Goal: Find specific page/section: Find specific page/section

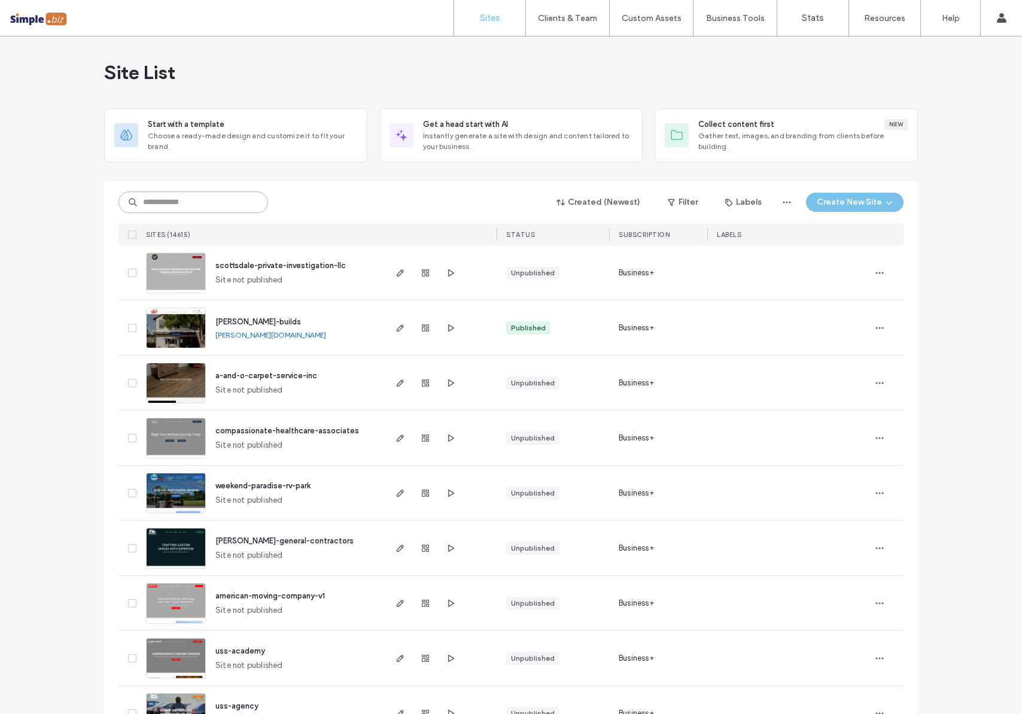
click at [226, 197] on input at bounding box center [193, 202] width 150 height 22
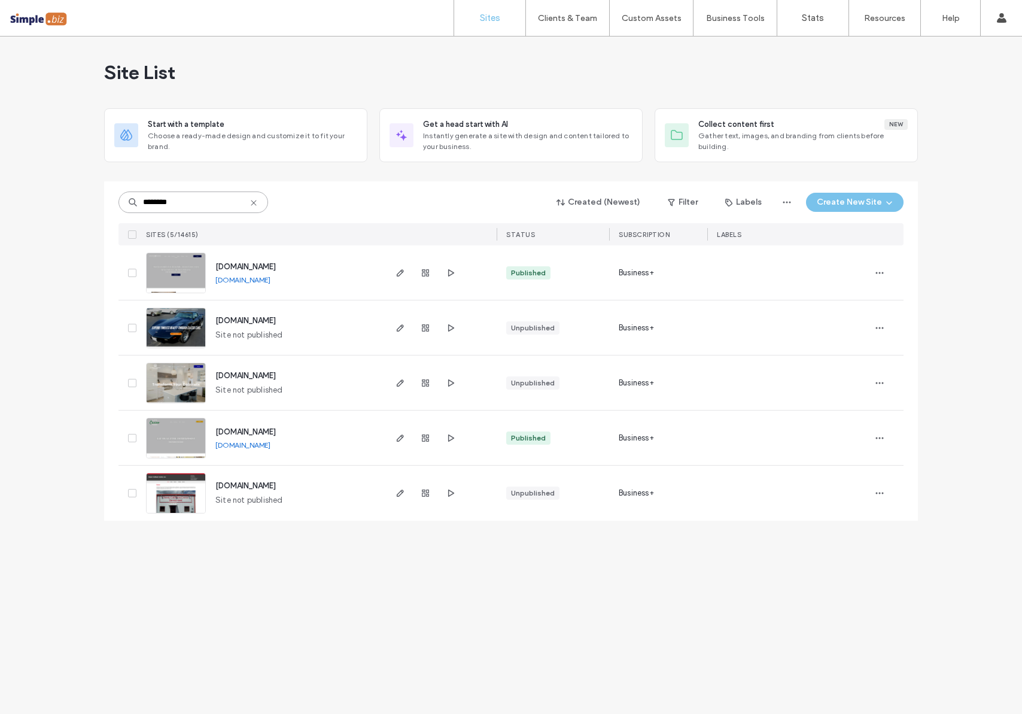
type input "********"
click at [246, 266] on span "www.classiccreationsandrenovations.com" at bounding box center [245, 266] width 60 height 9
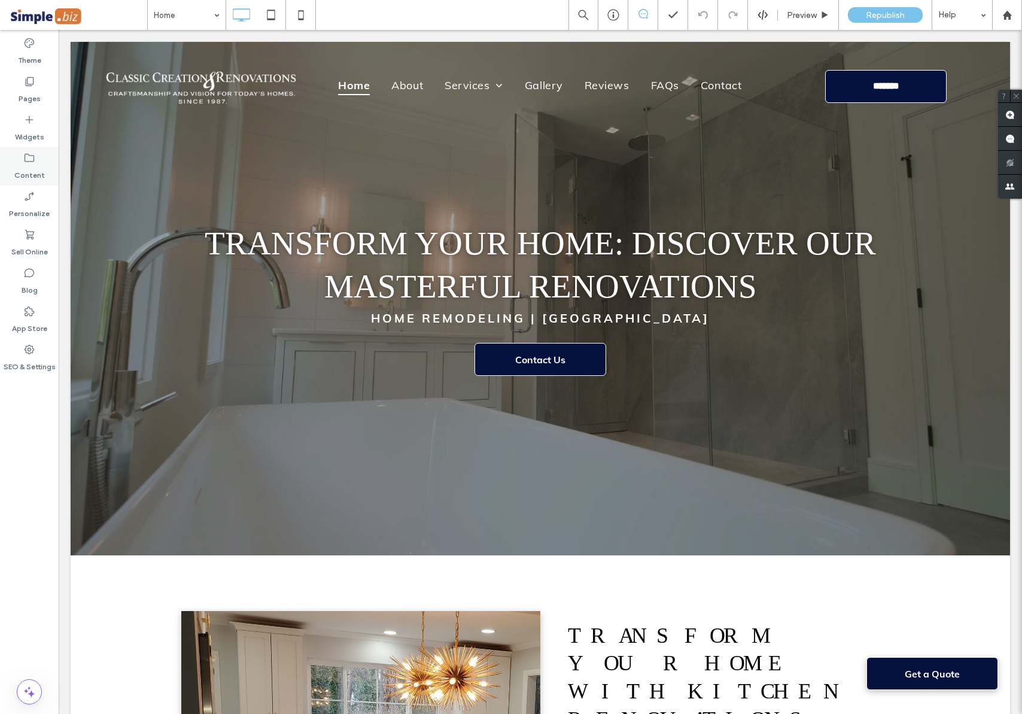
click at [38, 165] on label "Content" at bounding box center [29, 172] width 31 height 17
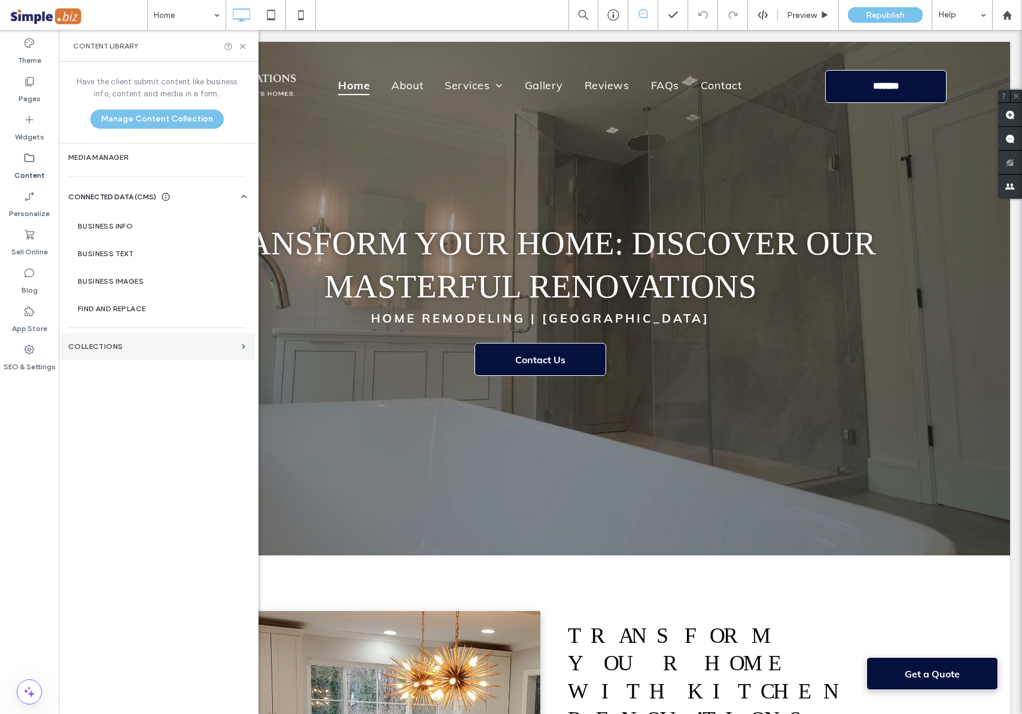
click at [144, 350] on label "Collections" at bounding box center [152, 346] width 169 height 8
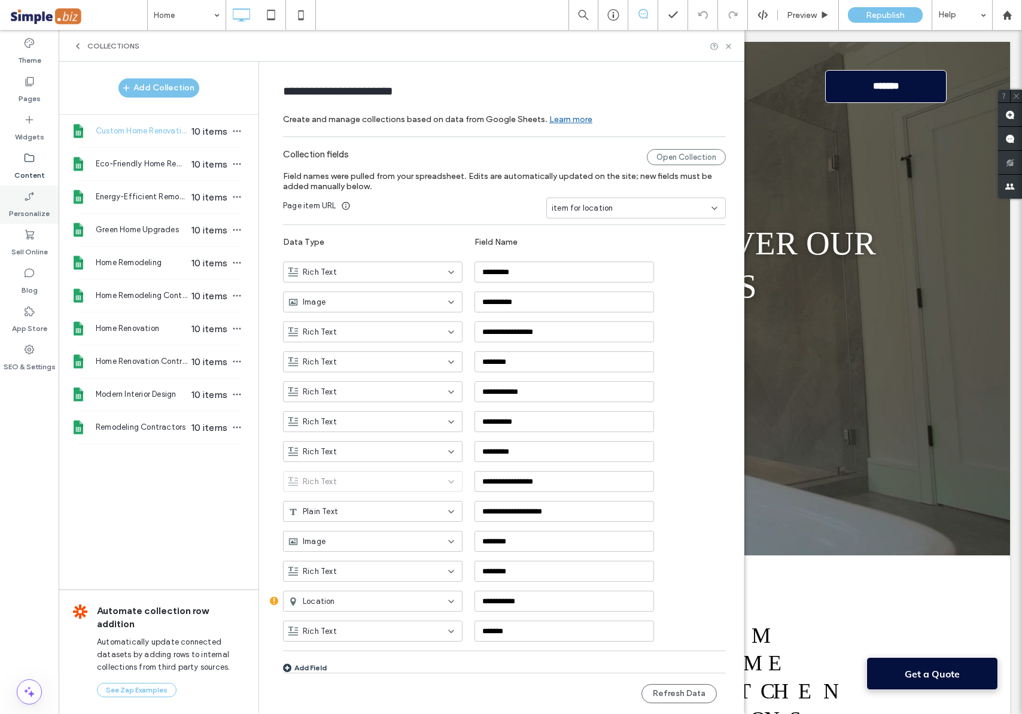
scroll to position [2, 0]
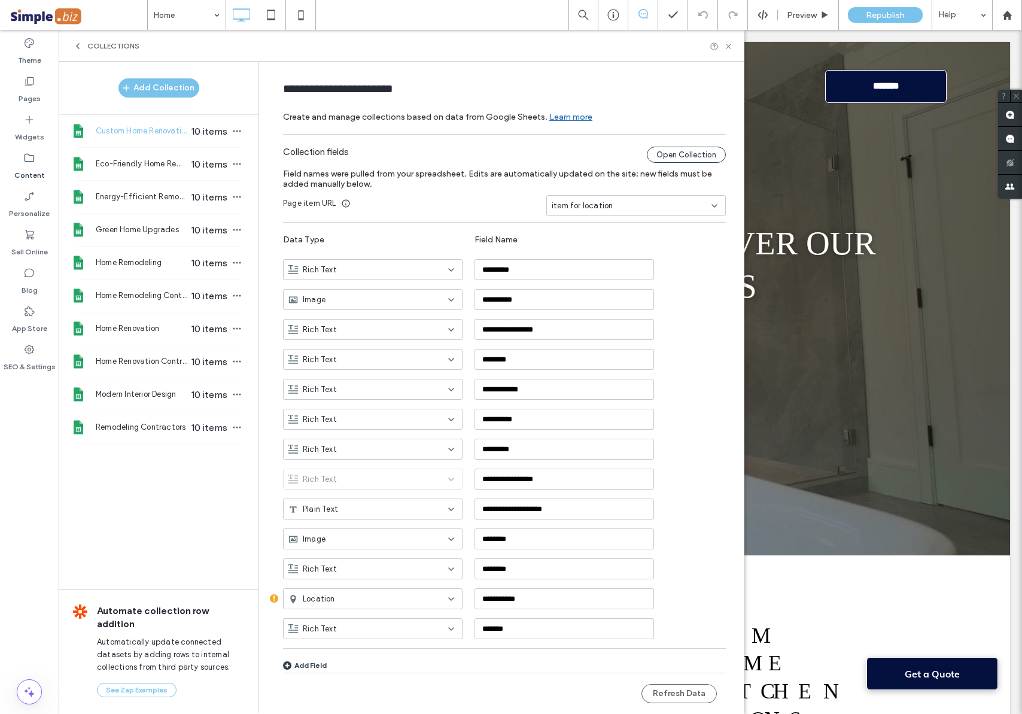
click at [674, 150] on div "Open Collection" at bounding box center [686, 155] width 79 height 16
click at [731, 47] on icon at bounding box center [728, 46] width 9 height 9
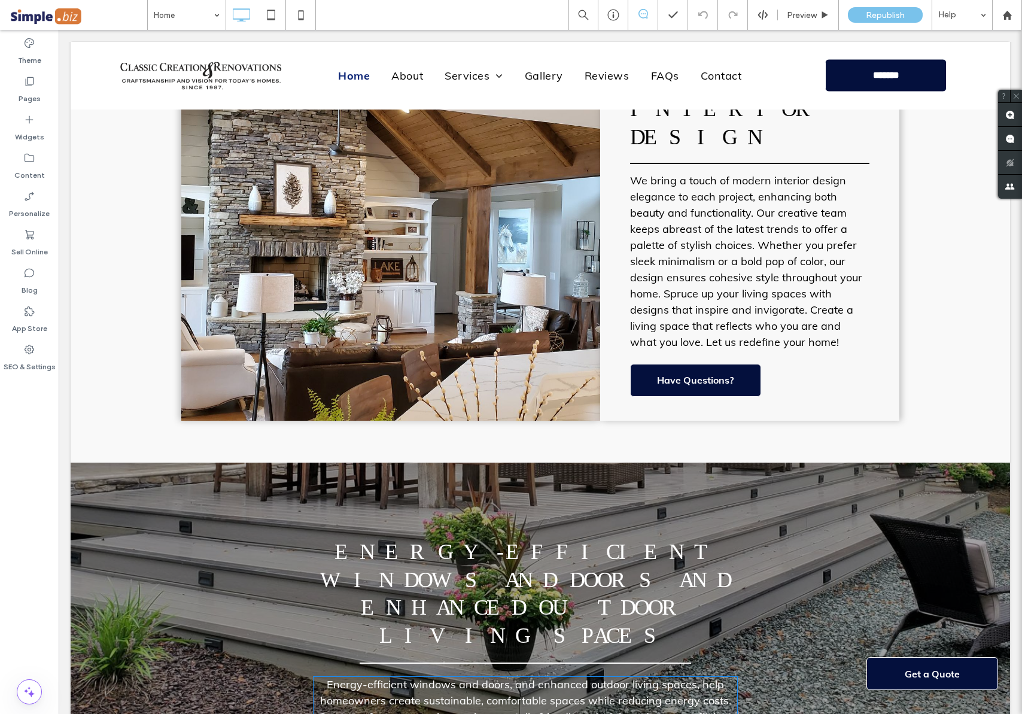
scroll to position [2703, 0]
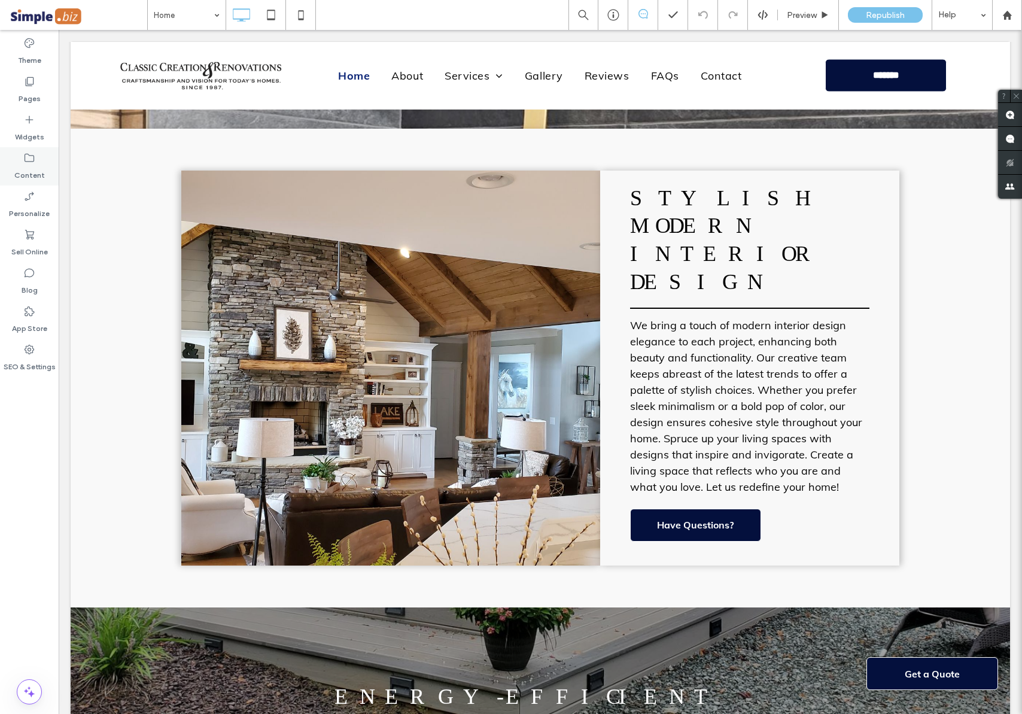
click at [36, 166] on label "Content" at bounding box center [29, 172] width 31 height 17
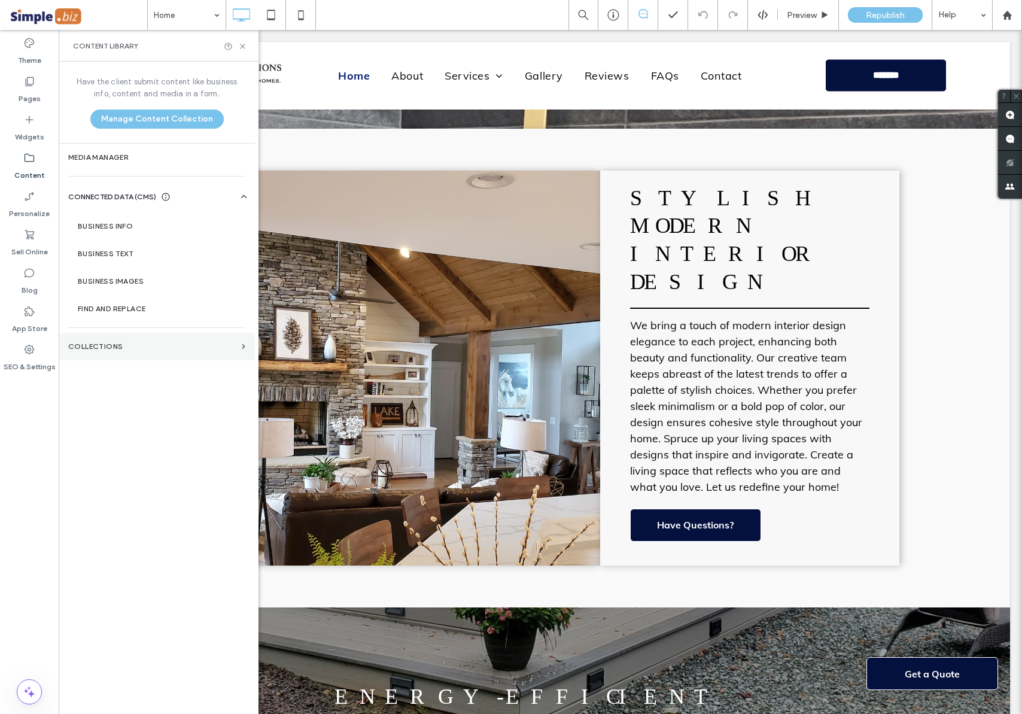
click at [131, 345] on label "Collections" at bounding box center [152, 346] width 169 height 8
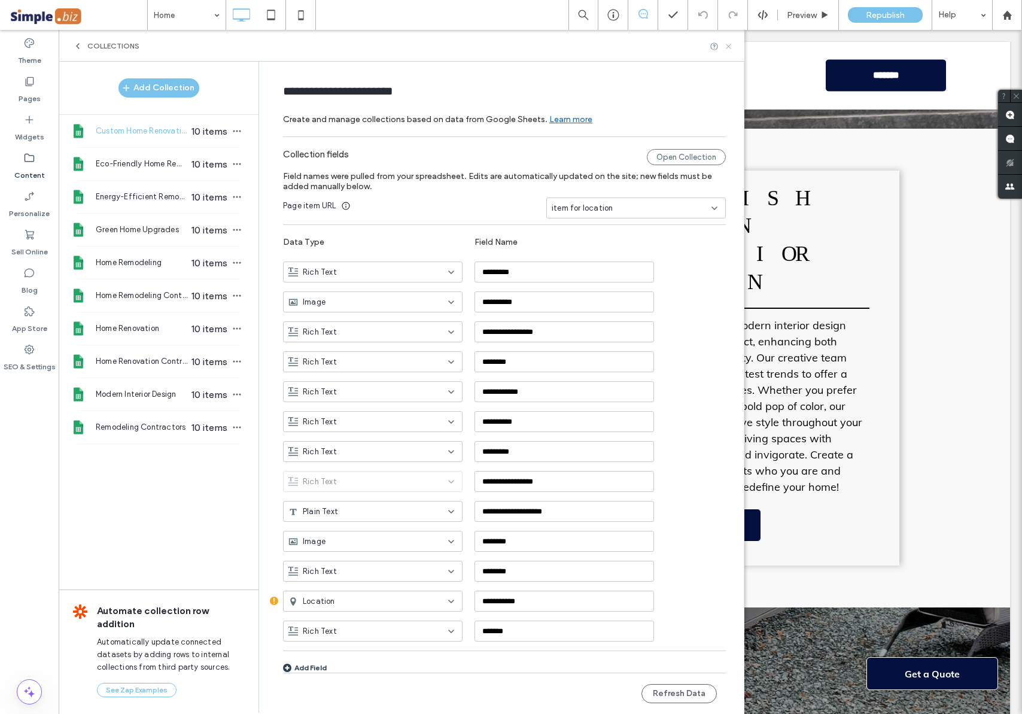
click at [729, 45] on use at bounding box center [728, 46] width 5 height 5
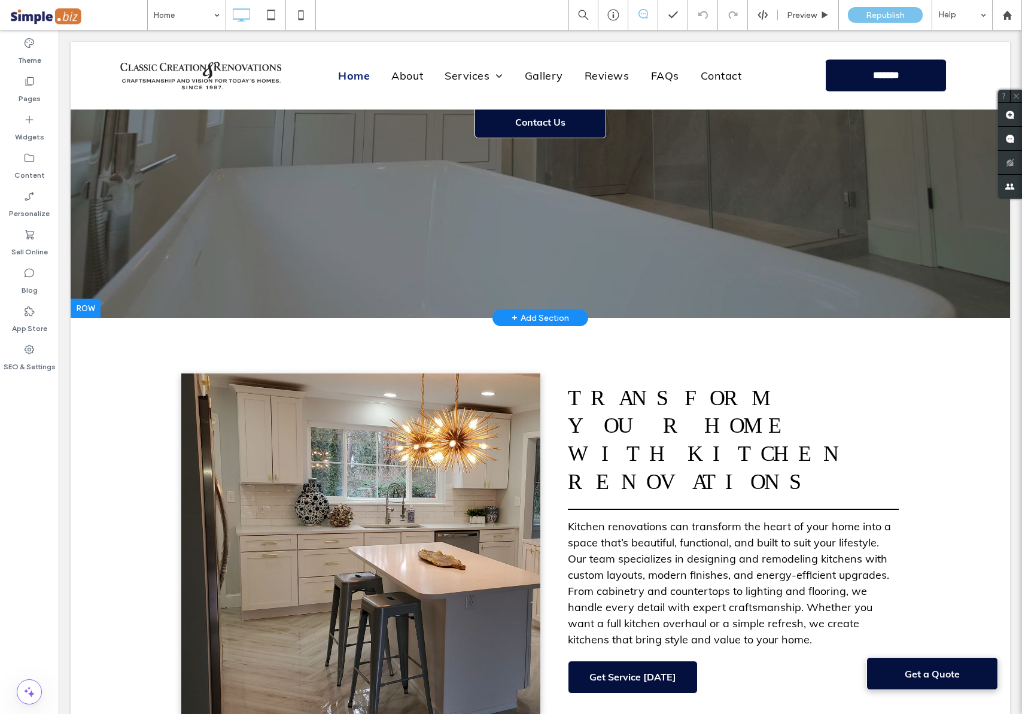
scroll to position [234, 0]
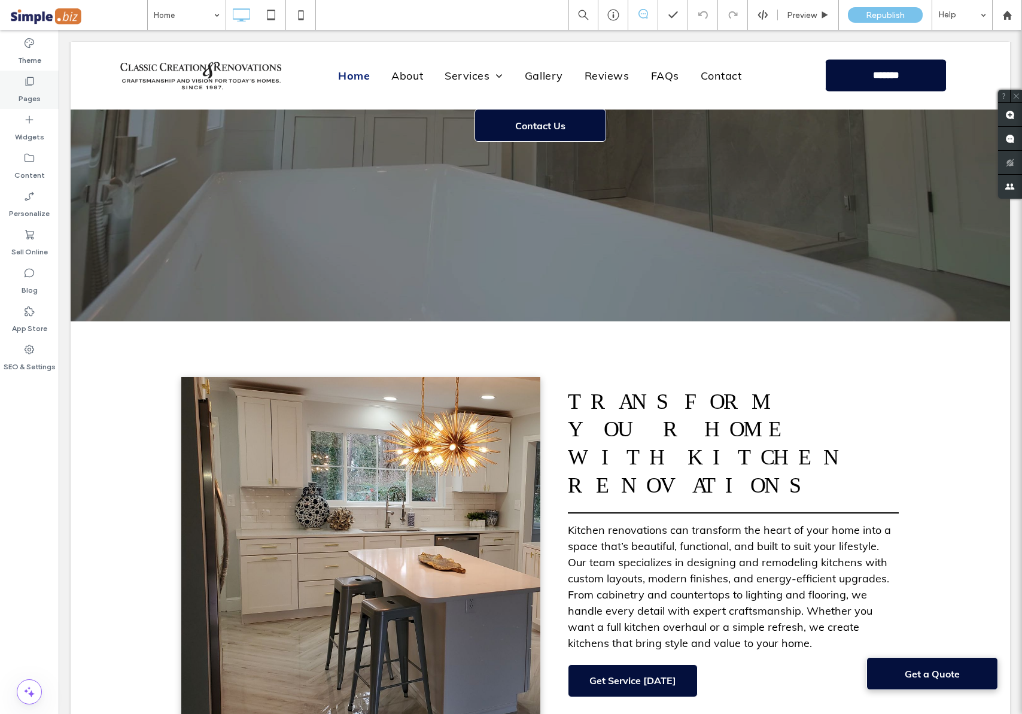
click at [26, 102] on label "Pages" at bounding box center [30, 95] width 22 height 17
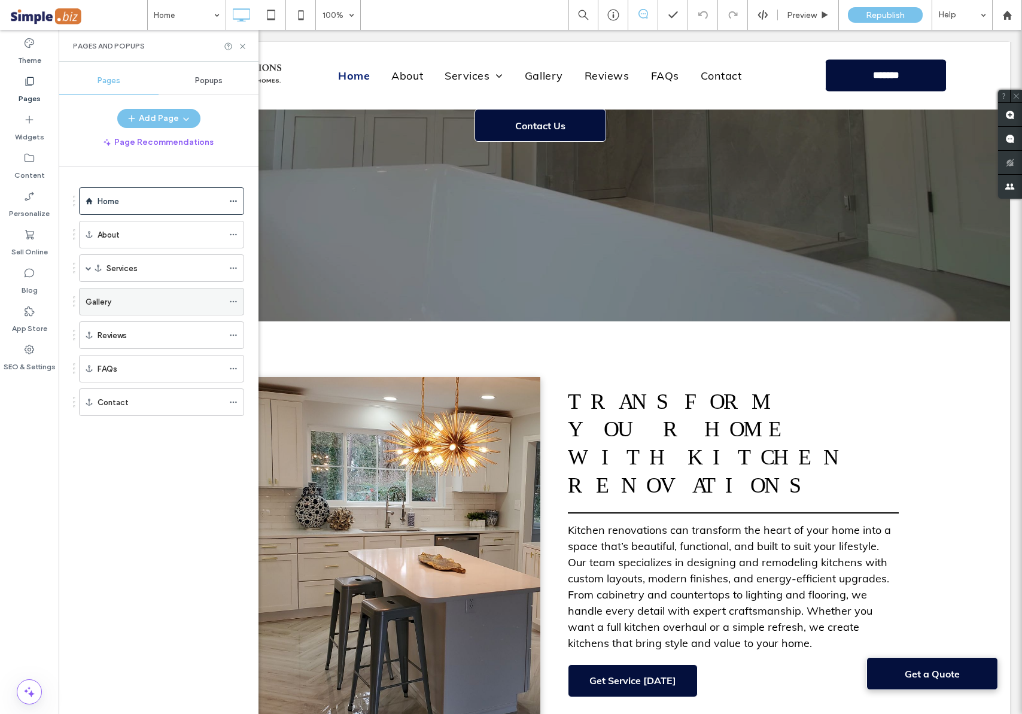
click at [112, 305] on div "Gallery" at bounding box center [155, 302] width 138 height 13
